Goal: Transaction & Acquisition: Download file/media

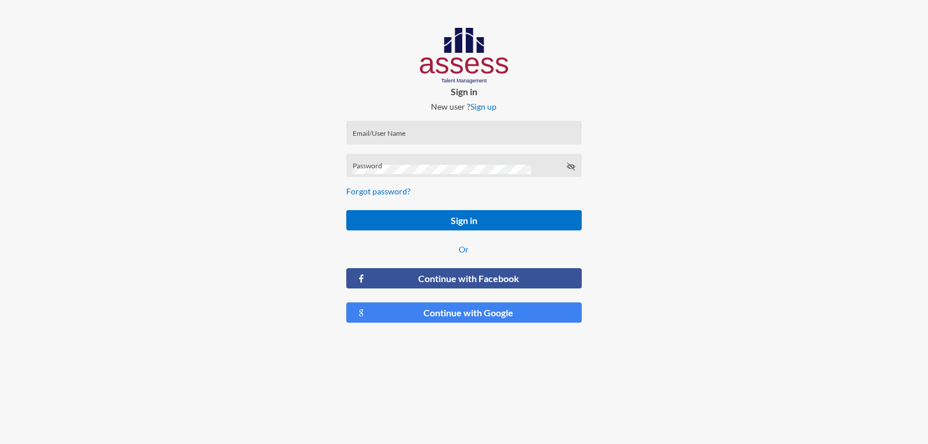
click at [366, 128] on div "Email/User Name" at bounding box center [464, 134] width 223 height 17
type input "ش"
type input "A1234"
click at [346, 210] on button "Sign in" at bounding box center [463, 220] width 235 height 20
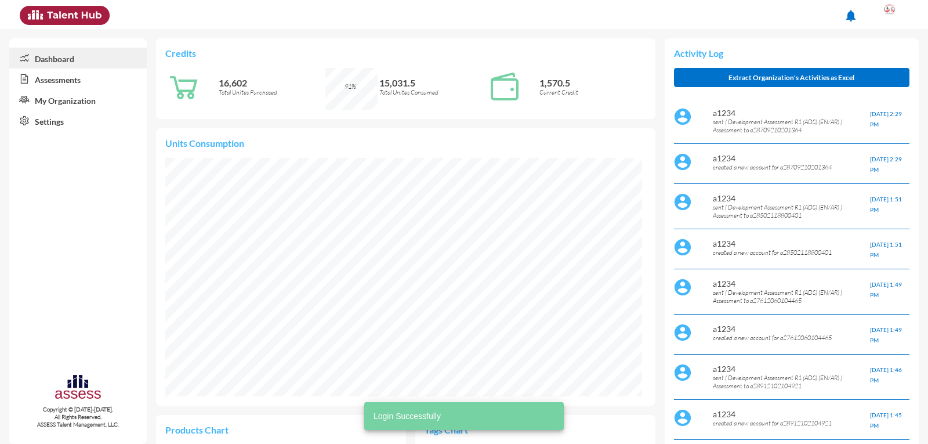
scroll to position [110, 220]
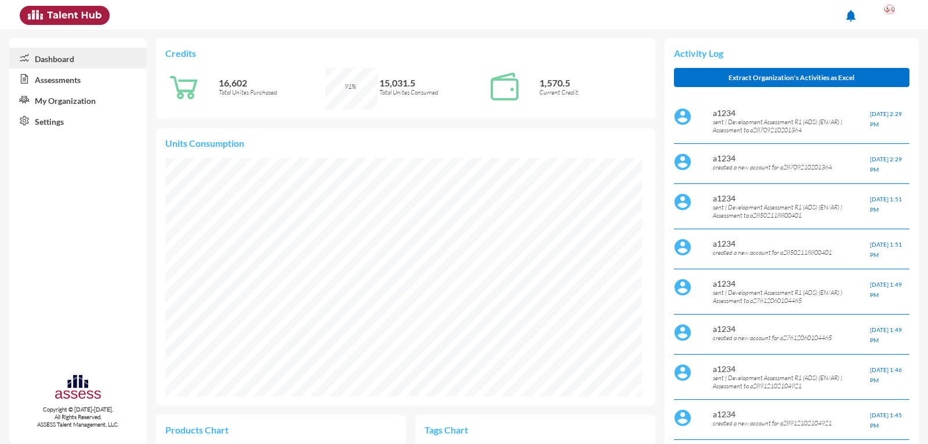
click at [73, 158] on div "Dashboard Assessments My Organization Settings Copyright © 2015-2024. All Right…" at bounding box center [78, 241] width 138 height 406
click at [84, 80] on link "Assessments" at bounding box center [78, 78] width 138 height 21
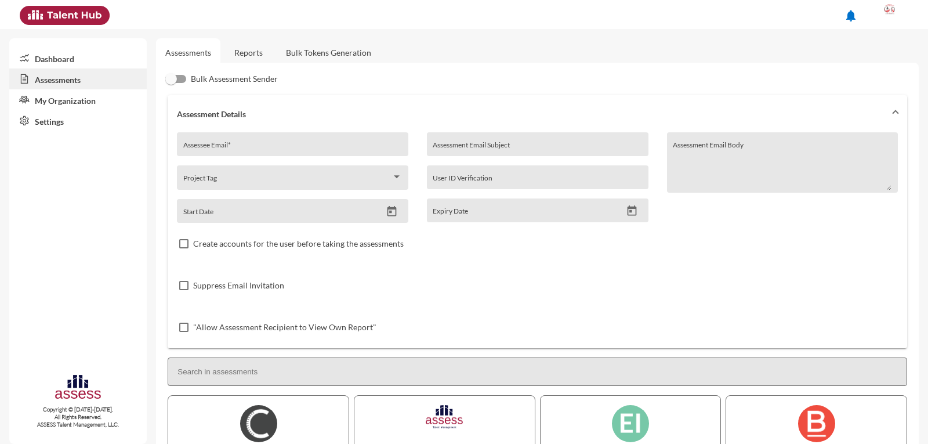
click at [255, 50] on link "Reports" at bounding box center [248, 52] width 47 height 28
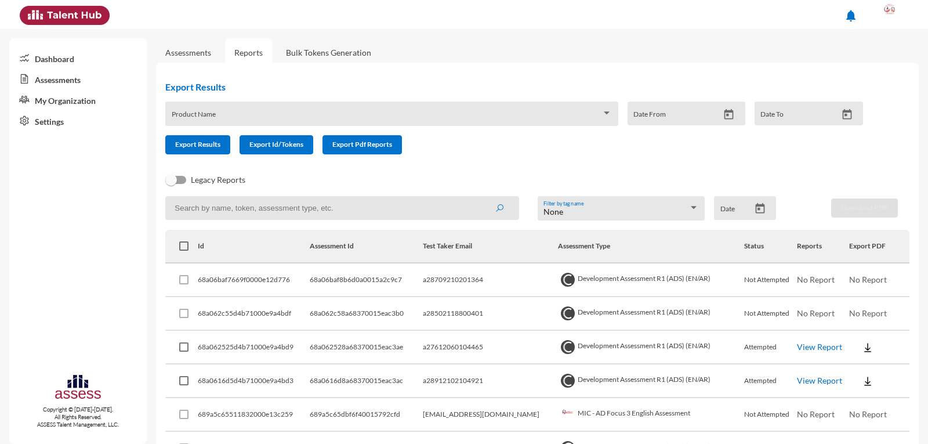
scroll to position [58, 0]
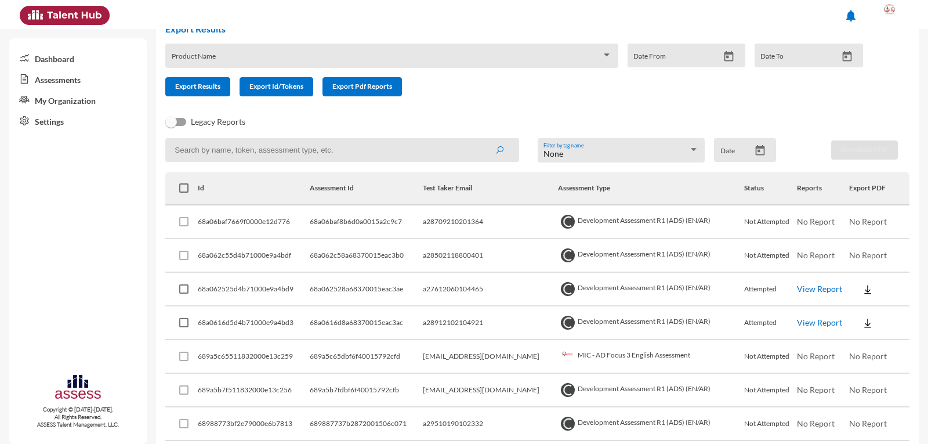
click at [797, 322] on link "View Report" at bounding box center [819, 322] width 45 height 10
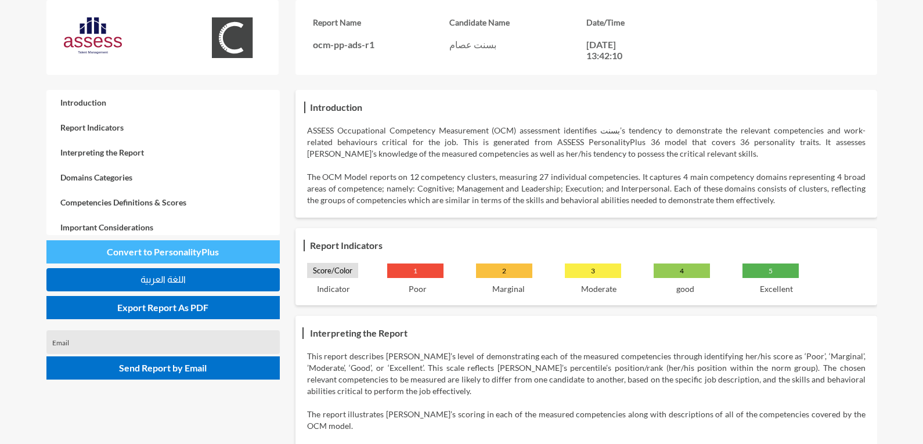
click at [200, 251] on span "Convert to PersonalityPlus" at bounding box center [163, 251] width 112 height 11
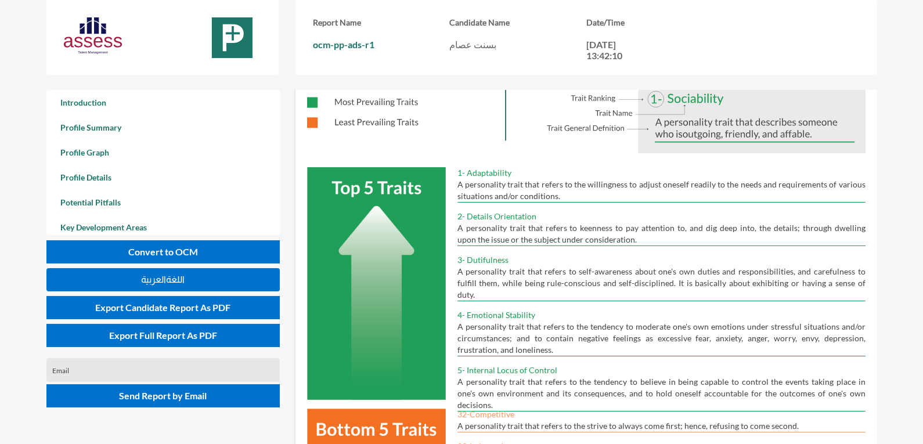
scroll to position [348, 0]
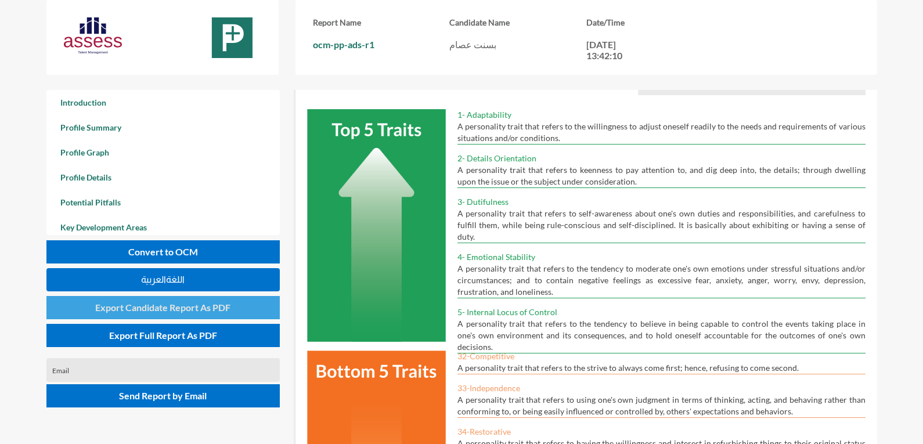
click at [254, 306] on button "Export Candidate Report As PDF" at bounding box center [162, 307] width 233 height 23
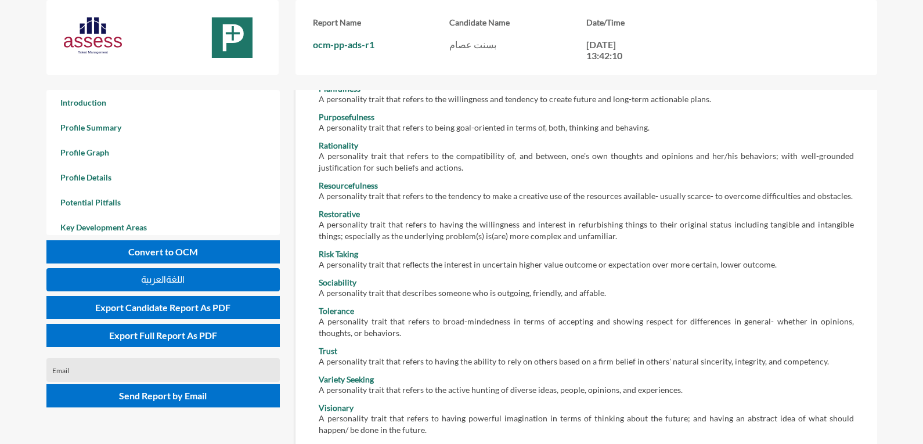
scroll to position [10107, 0]
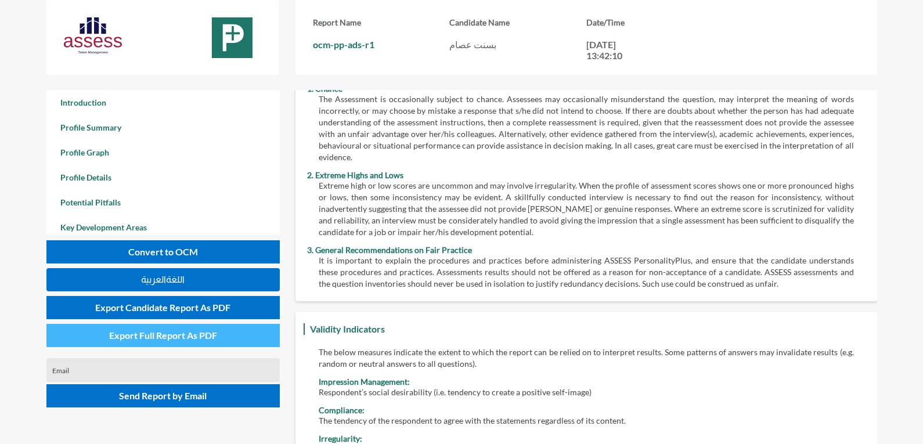
click at [207, 337] on span "Export Full Report As PDF" at bounding box center [163, 335] width 108 height 11
